Goal: Information Seeking & Learning: Learn about a topic

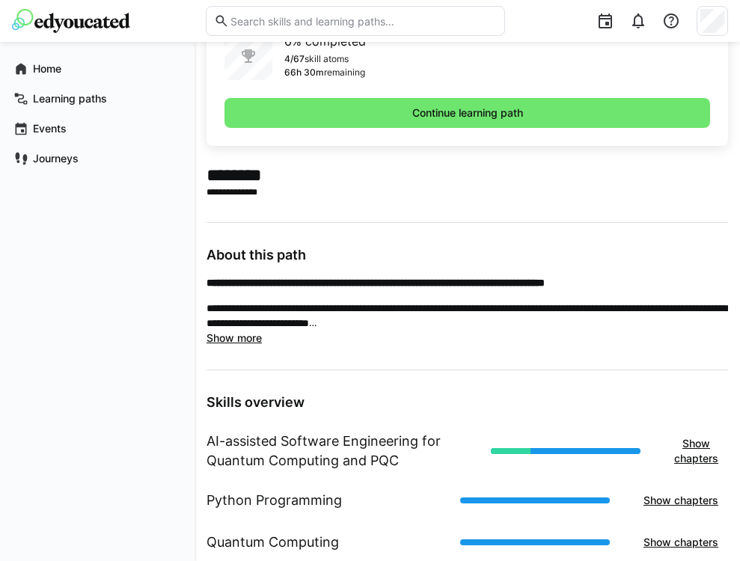
scroll to position [438, 0]
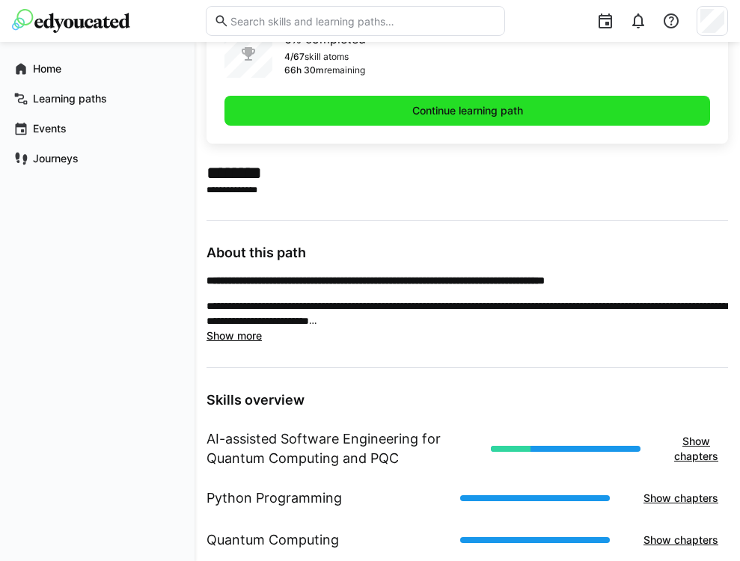
click at [341, 114] on span "Continue learning path" at bounding box center [467, 110] width 115 height 15
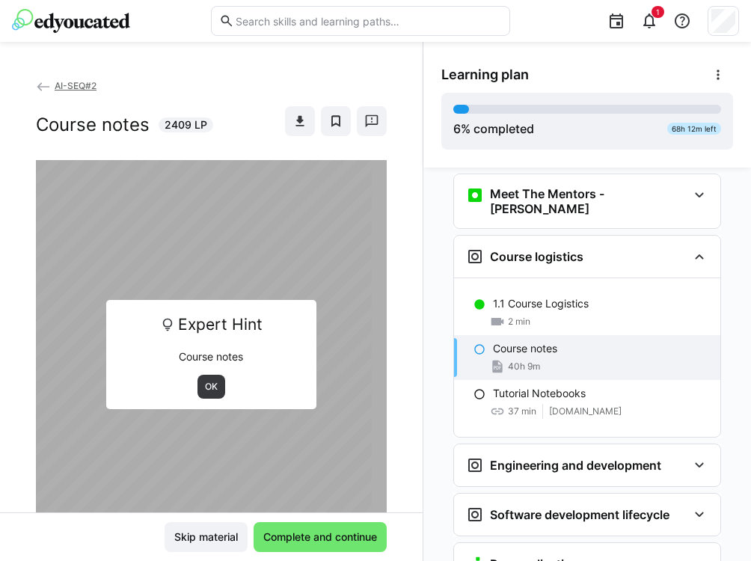
scroll to position [172, 0]
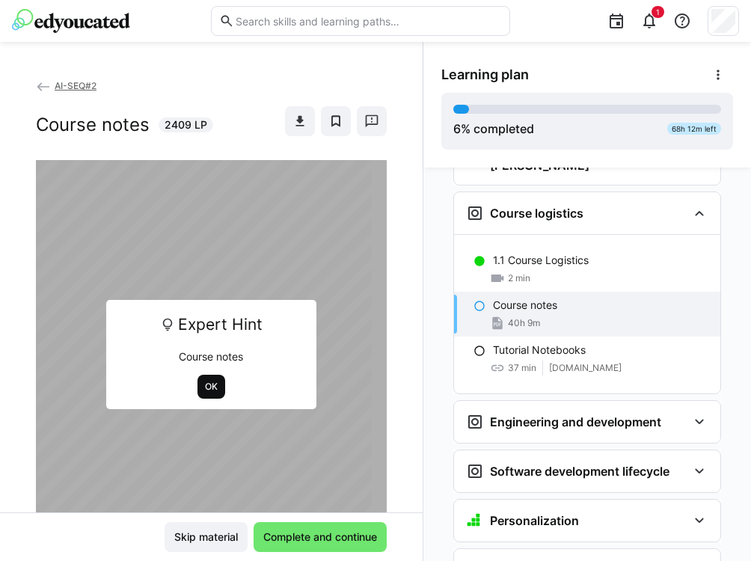
click at [205, 384] on span "OK" at bounding box center [211, 387] width 16 height 12
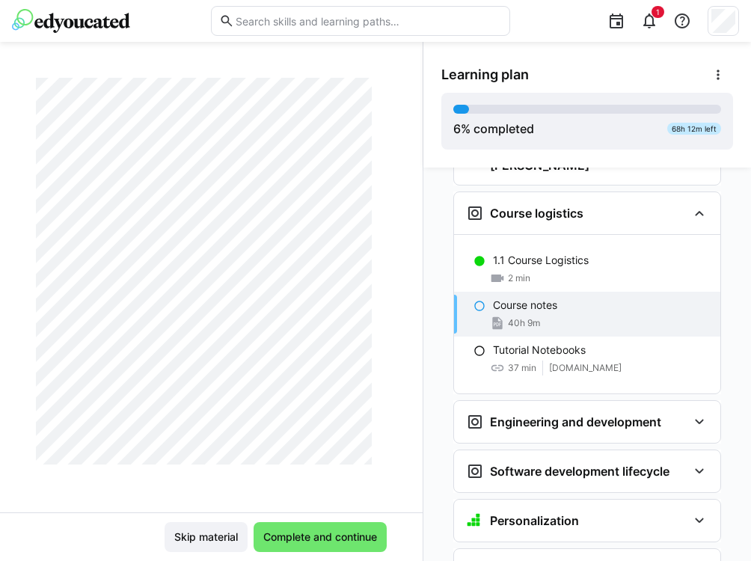
scroll to position [4822, 0]
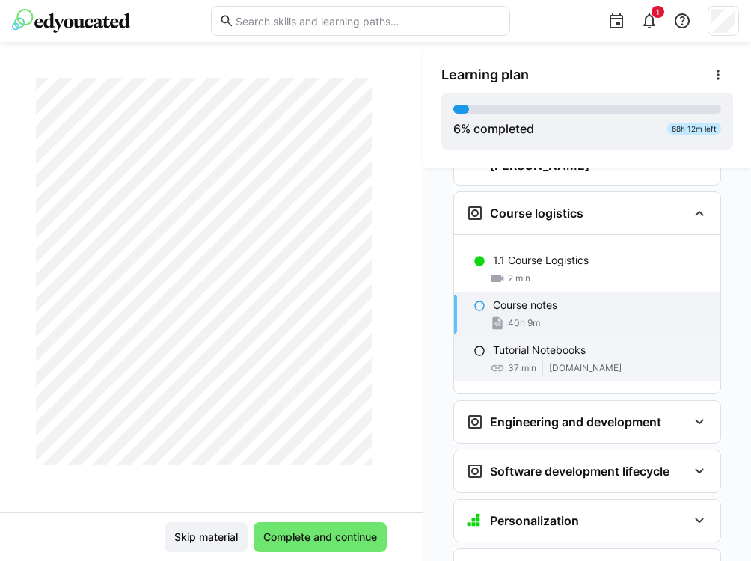
click at [516, 362] on span "37 min" at bounding box center [522, 368] width 28 height 12
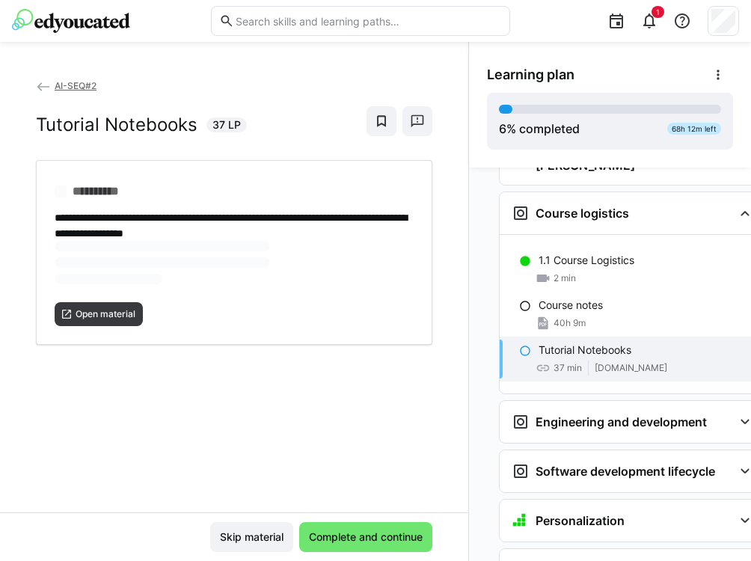
scroll to position [0, 0]
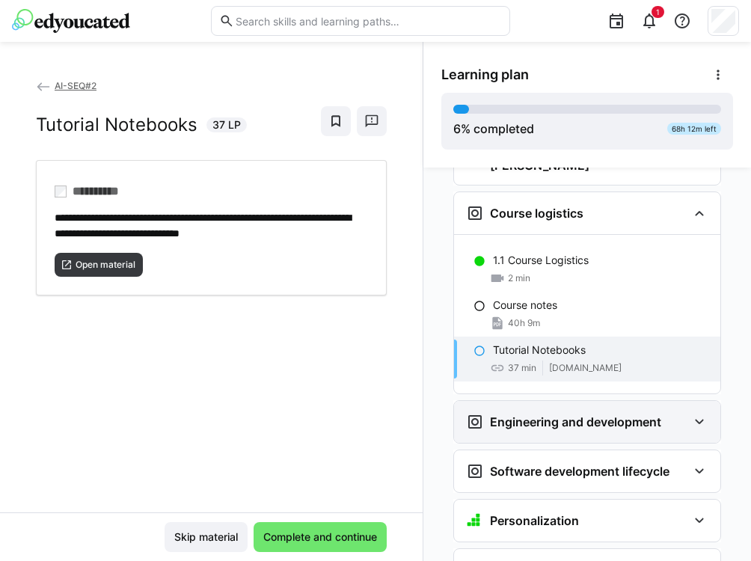
click at [544, 401] on div "Engineering and development" at bounding box center [587, 422] width 266 height 42
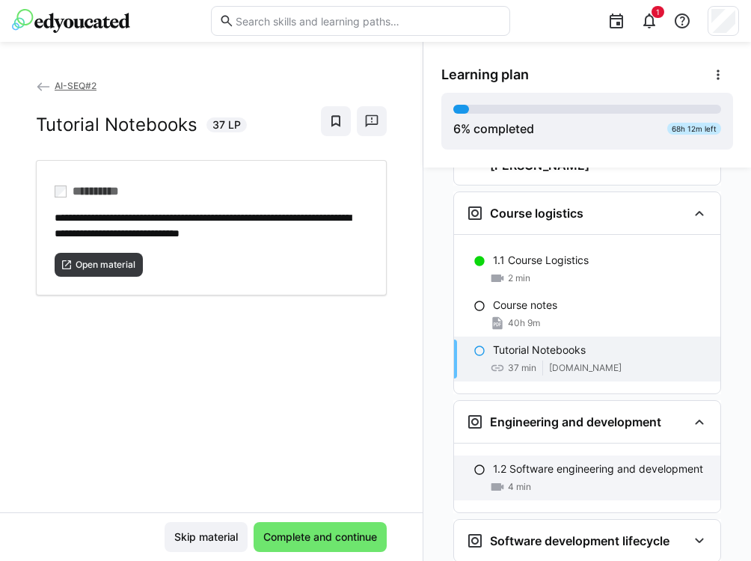
click at [538, 461] on p "1.2 Software engineering and development" at bounding box center [598, 468] width 210 height 15
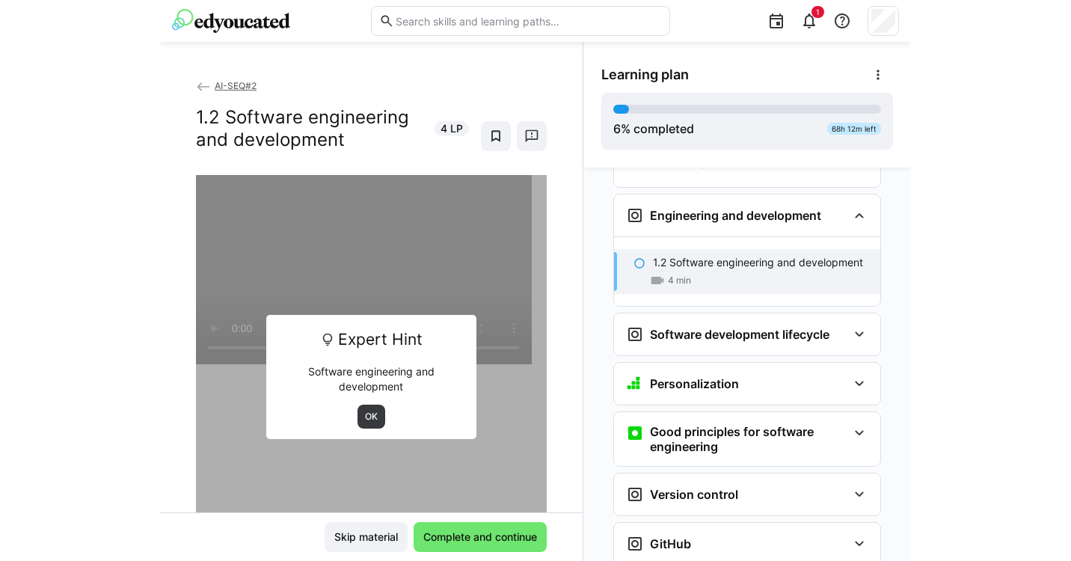
scroll to position [381, 0]
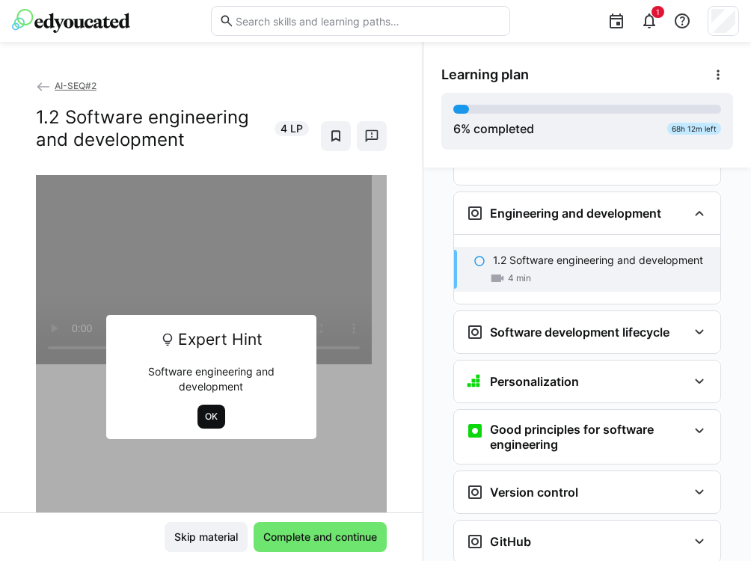
click at [203, 420] on span "OK" at bounding box center [211, 417] width 16 height 12
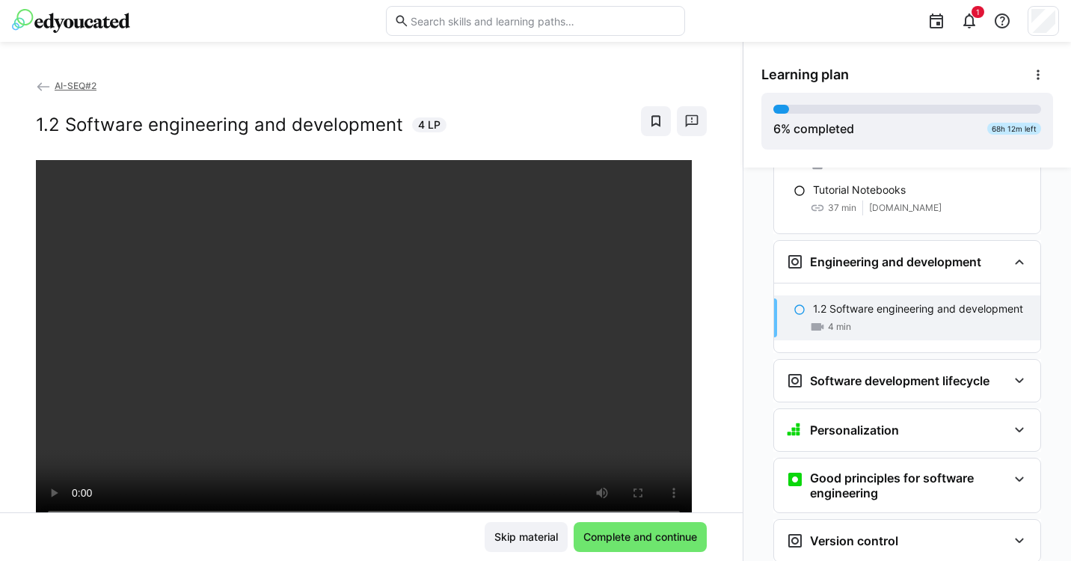
scroll to position [333, 0]
click at [750, 372] on h3 "Software development lifecycle" at bounding box center [900, 379] width 180 height 15
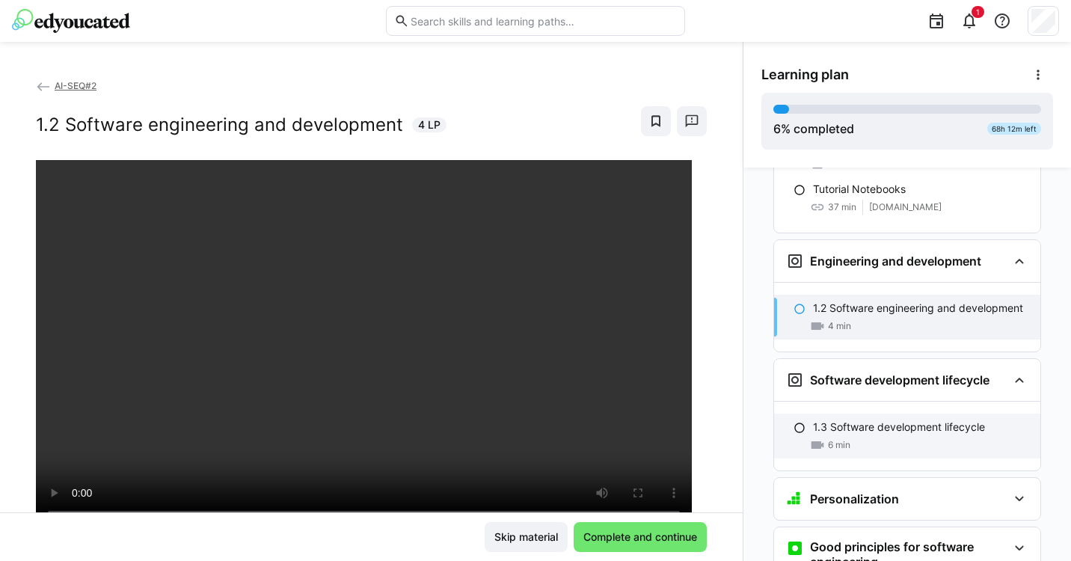
click at [750, 420] on p "1.3 Software development lifecycle" at bounding box center [899, 427] width 172 height 15
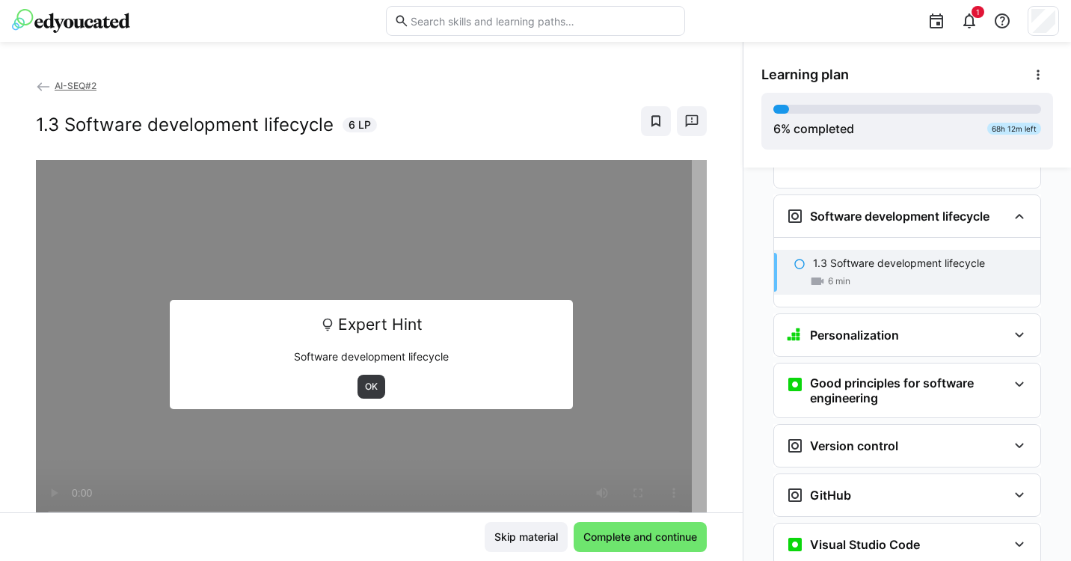
scroll to position [500, 0]
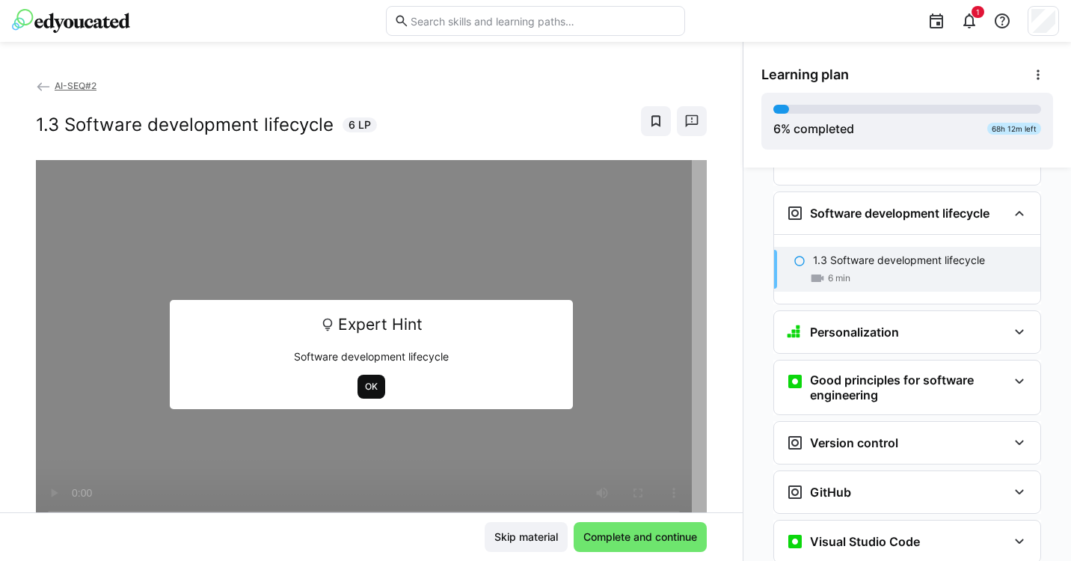
click at [364, 384] on span "OK" at bounding box center [372, 387] width 16 height 12
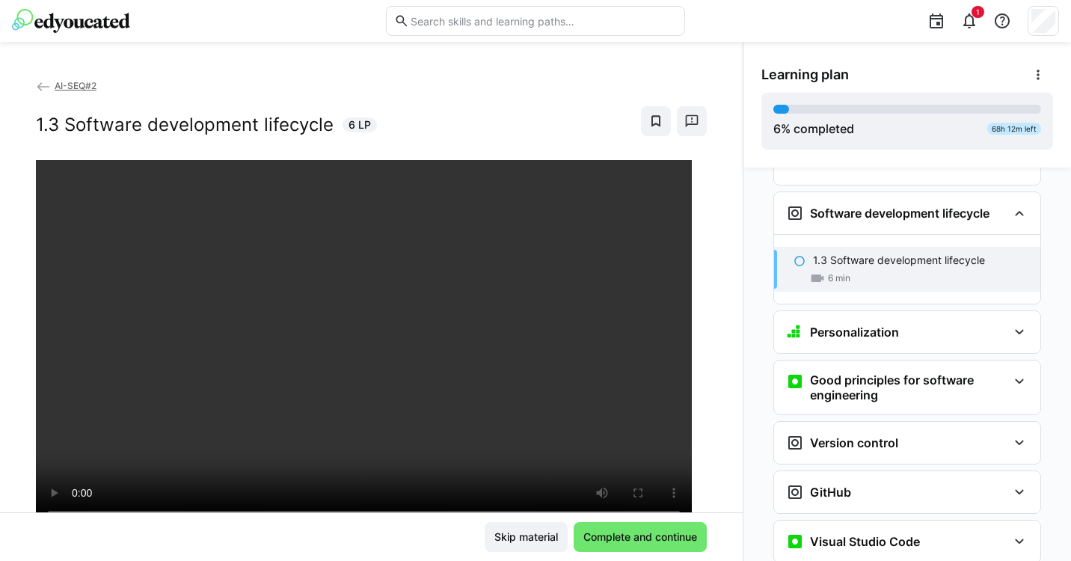
click at [750, 47] on div "Learning plan 6 % completed 68h 12m left" at bounding box center [907, 105] width 328 height 126
click at [750, 325] on h3 "Personalization" at bounding box center [854, 332] width 89 height 15
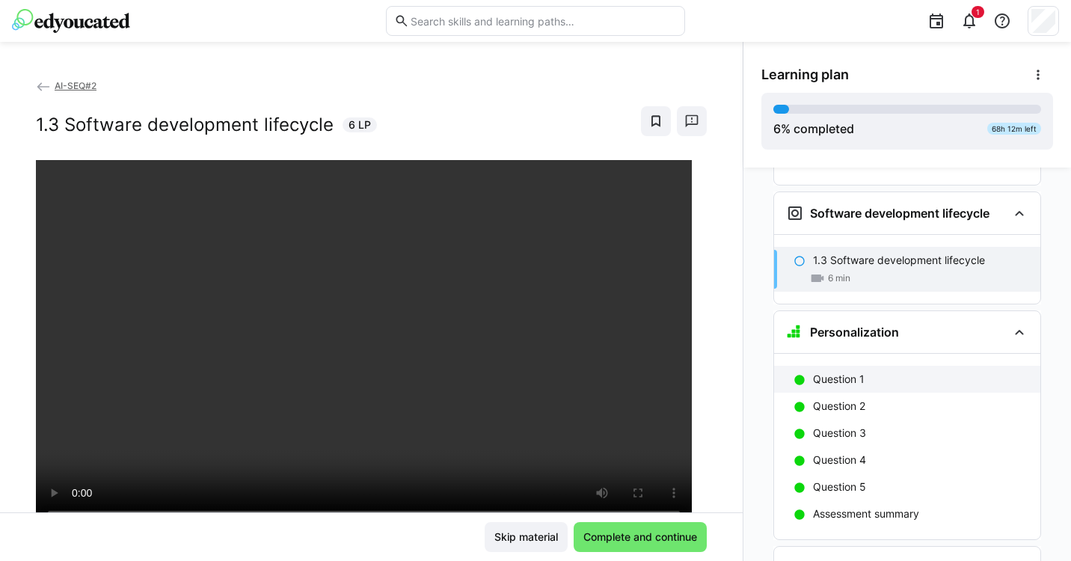
click at [750, 372] on p "Question 1" at bounding box center [839, 379] width 52 height 15
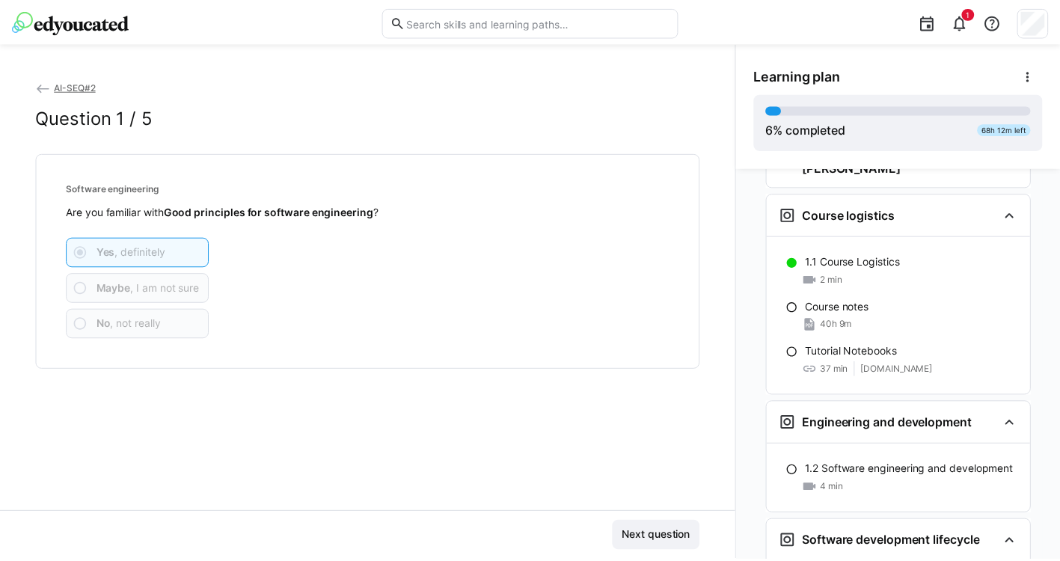
scroll to position [184, 0]
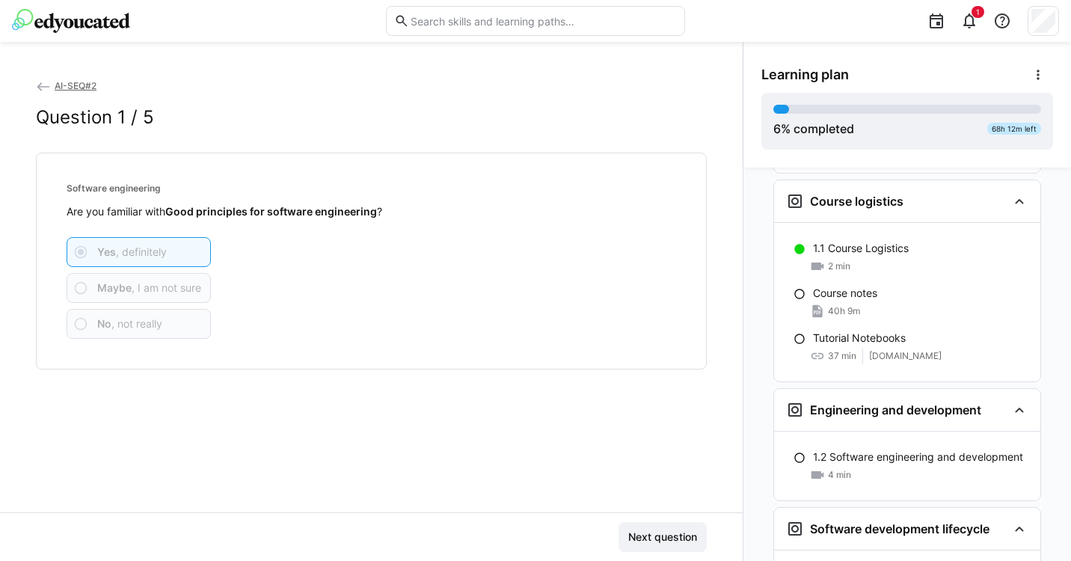
click at [43, 85] on eds-icon at bounding box center [43, 86] width 15 height 15
